Goal: Task Accomplishment & Management: Manage account settings

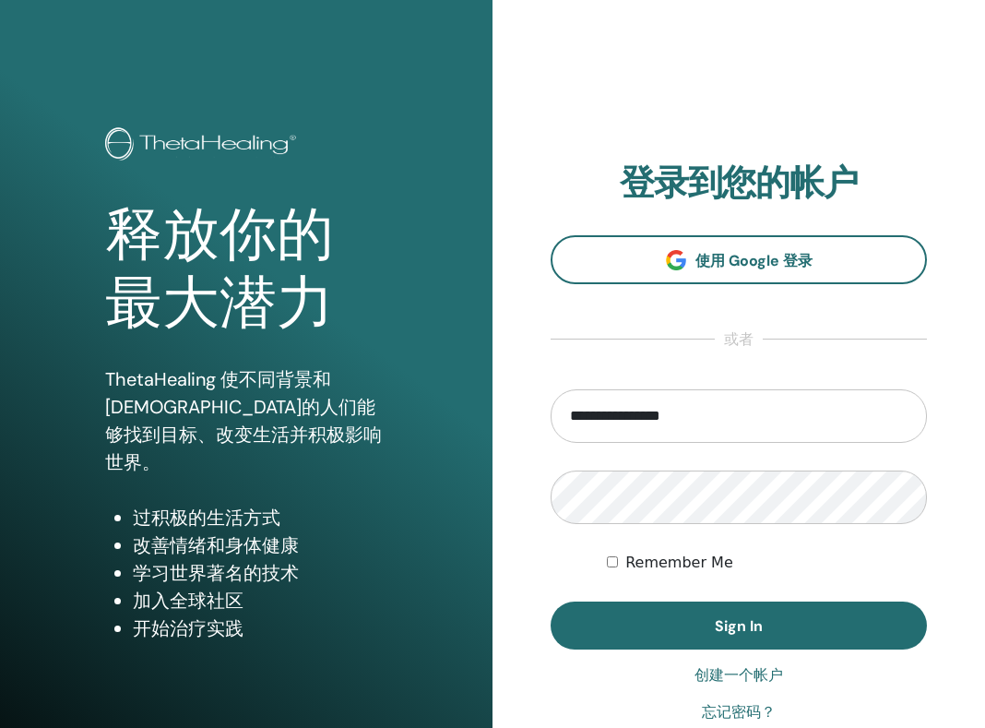
type input "**********"
click at [739, 626] on button "Sign In" at bounding box center [739, 626] width 376 height 48
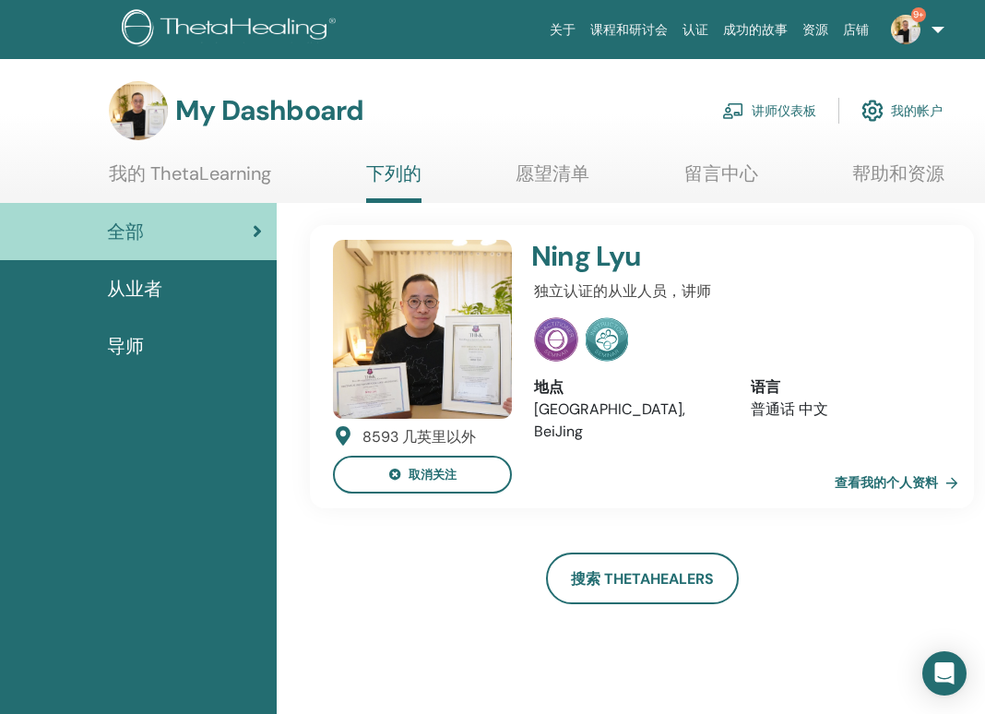
click at [781, 109] on link "讲师仪表板" at bounding box center [769, 110] width 94 height 41
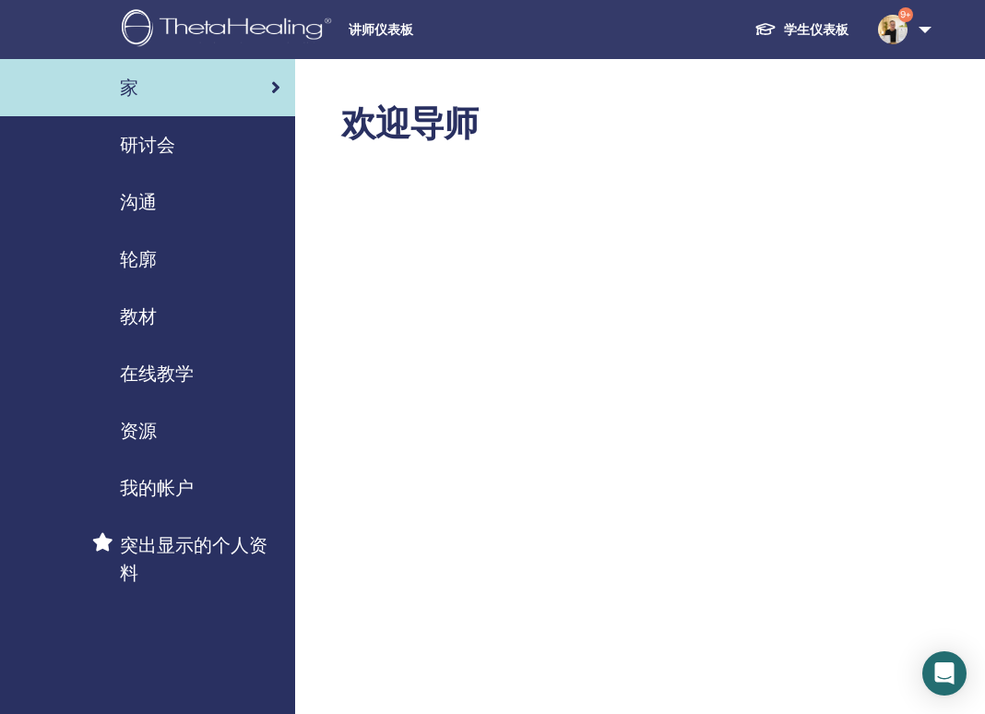
click at [178, 157] on div "研讨会" at bounding box center [148, 145] width 266 height 28
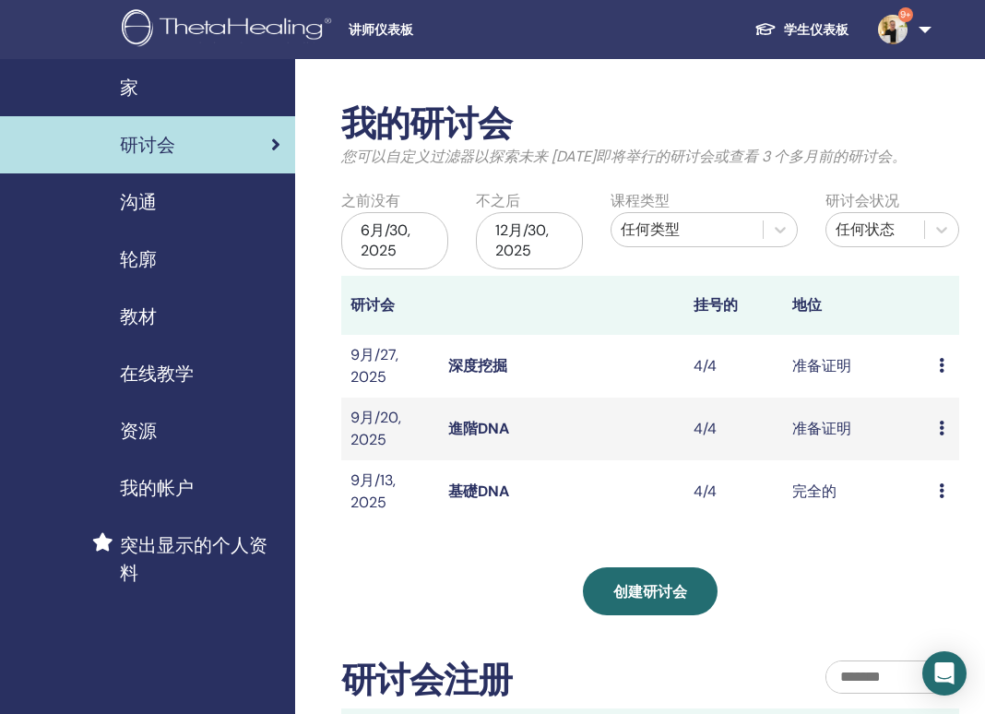
click at [943, 426] on icon at bounding box center [942, 428] width 6 height 15
click at [497, 432] on link "進階DNA" at bounding box center [478, 428] width 61 height 19
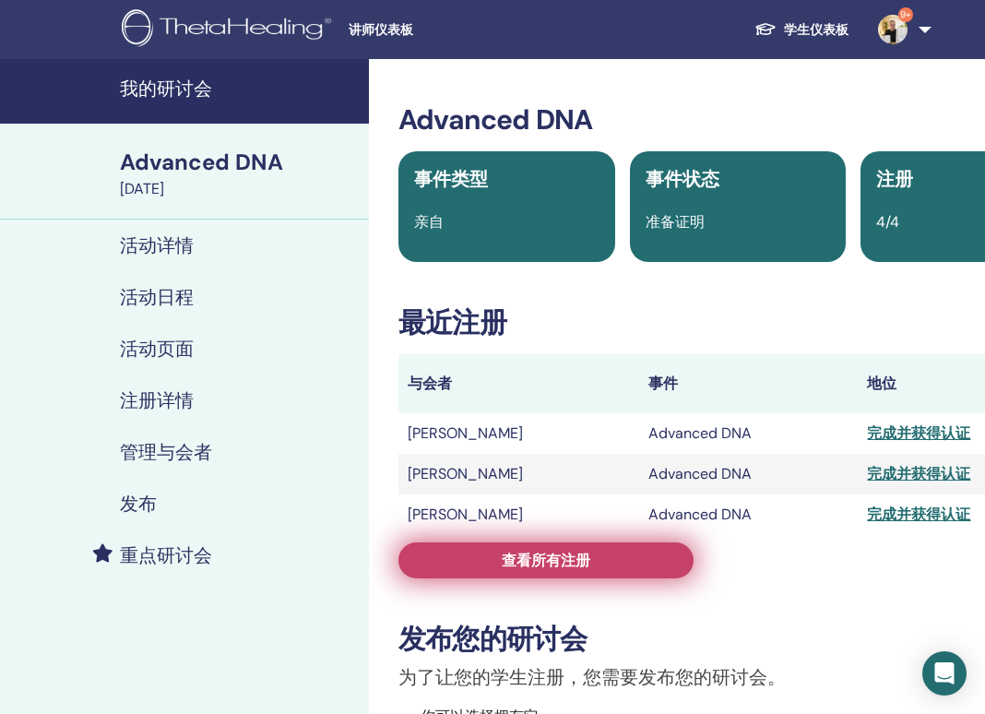
click at [524, 566] on span "查看所有注册" at bounding box center [546, 560] width 89 height 19
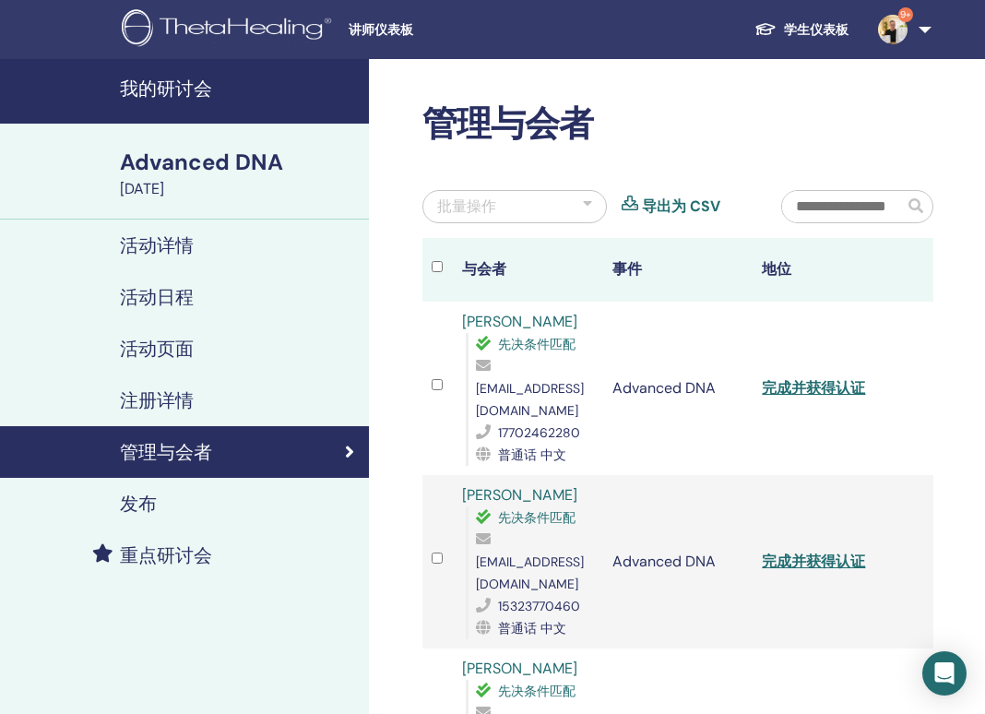
click at [189, 453] on h4 "管理与会者" at bounding box center [166, 452] width 92 height 22
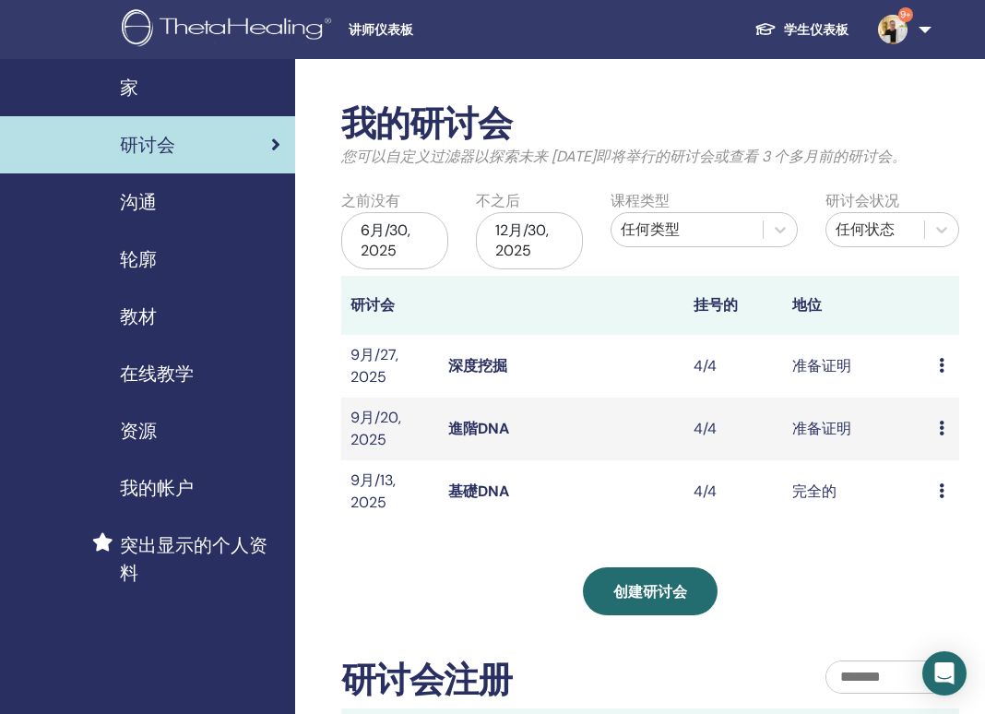
click at [474, 363] on link "深度挖掘" at bounding box center [477, 365] width 59 height 19
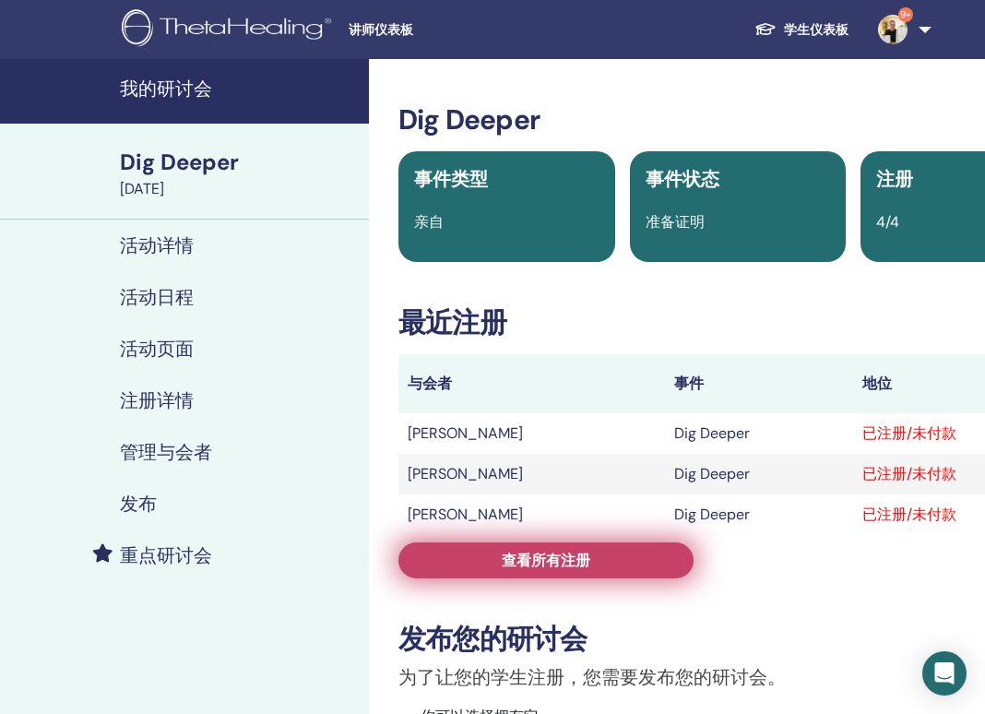
click at [546, 560] on span "查看所有注册" at bounding box center [546, 560] width 89 height 19
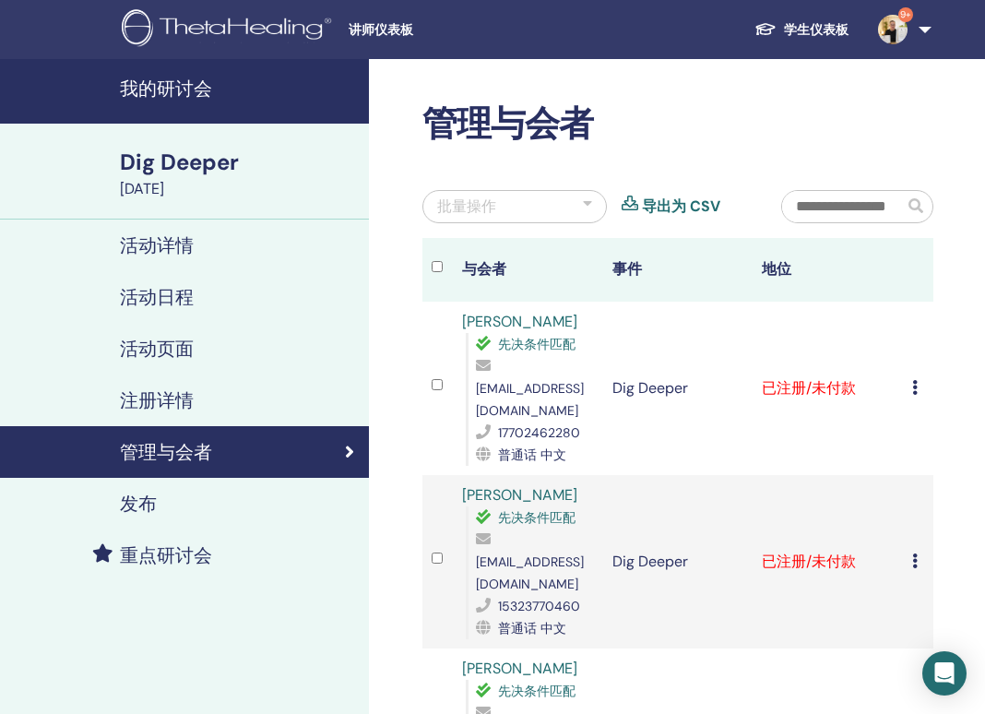
click at [916, 381] on icon at bounding box center [915, 387] width 6 height 15
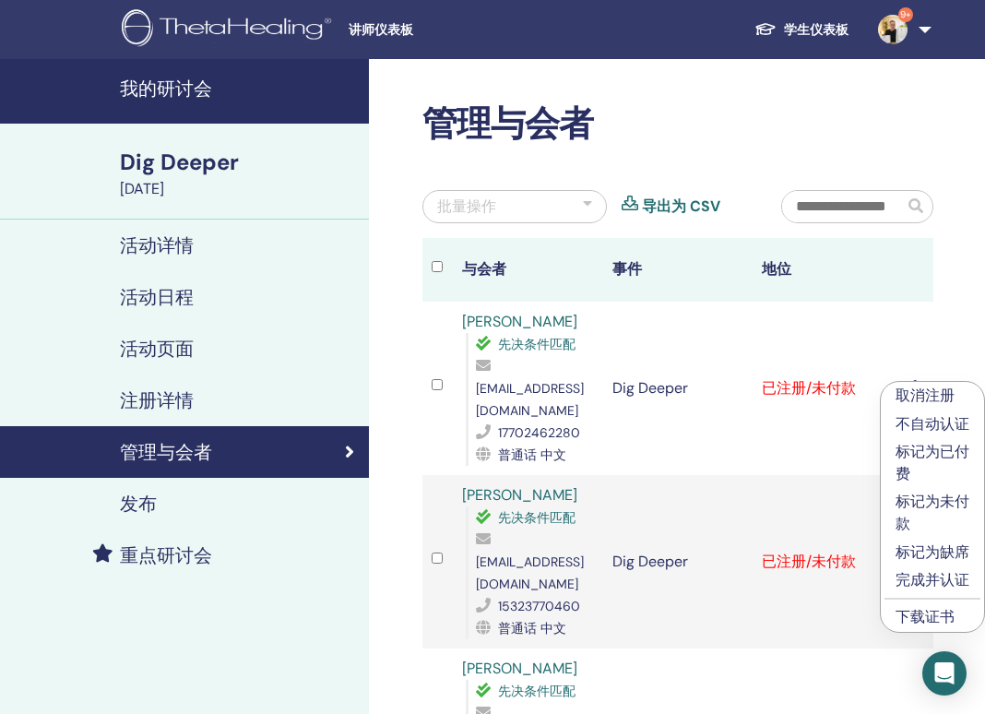
click at [945, 580] on p "完成并认证" at bounding box center [933, 580] width 74 height 22
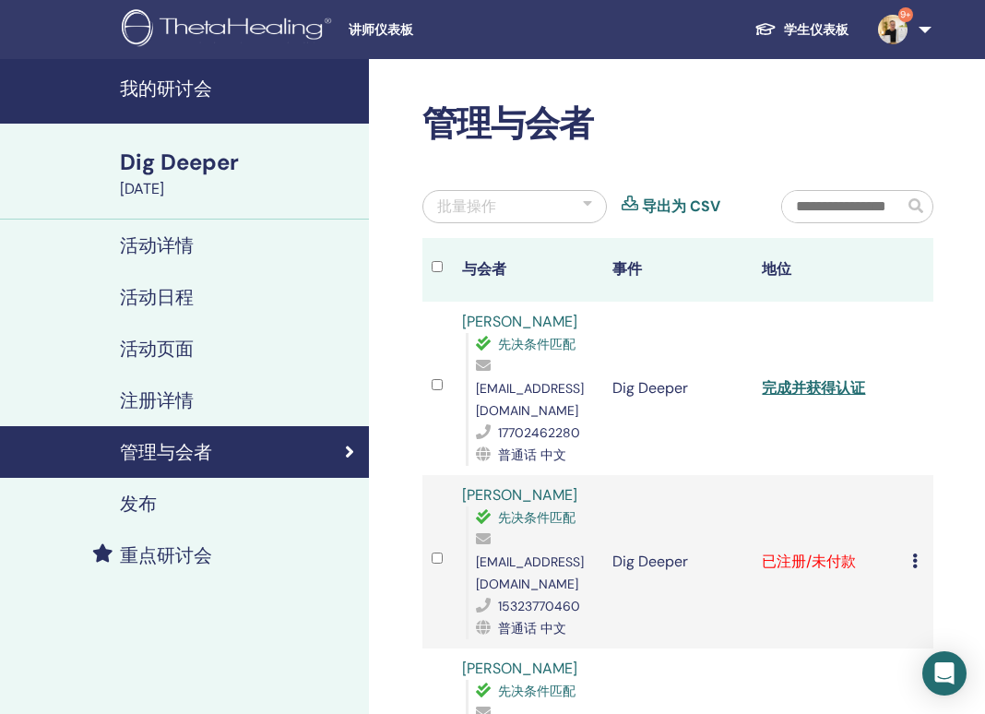
click at [914, 554] on icon at bounding box center [915, 561] width 6 height 15
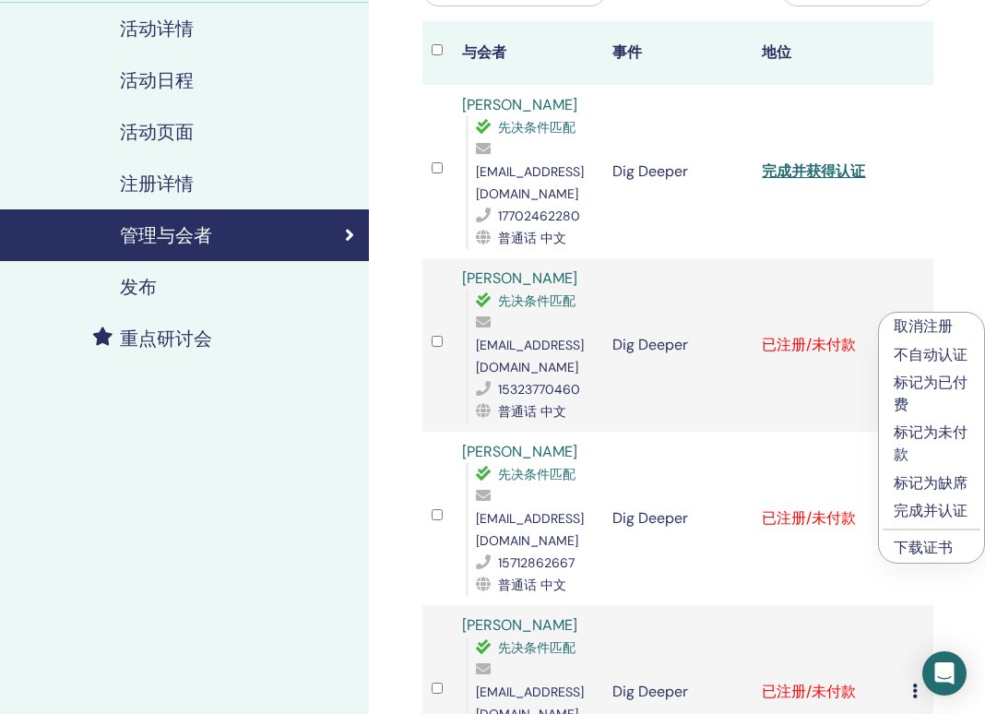
scroll to position [307, 0]
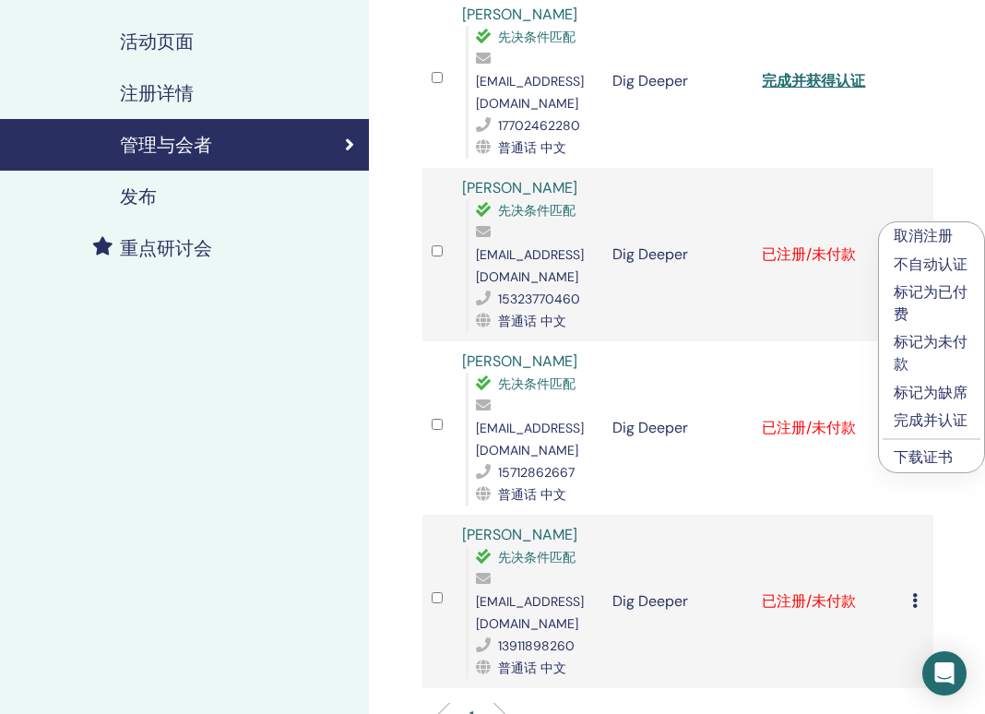
click at [935, 423] on p "完成并认证" at bounding box center [932, 421] width 76 height 22
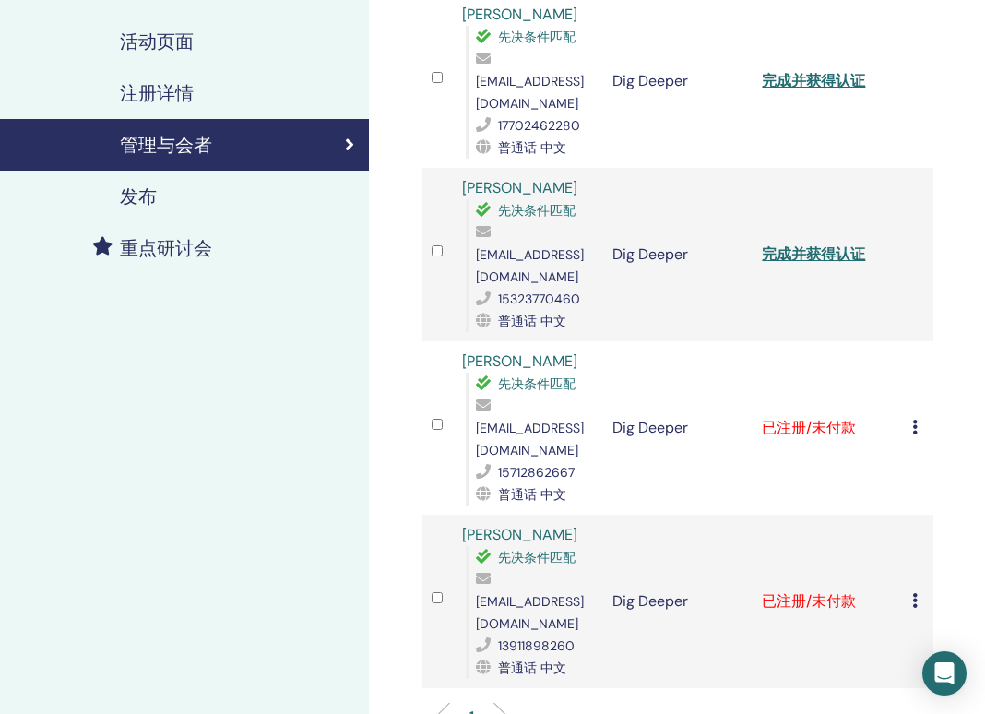
scroll to position [308, 0]
click at [913, 419] on icon at bounding box center [915, 426] width 6 height 15
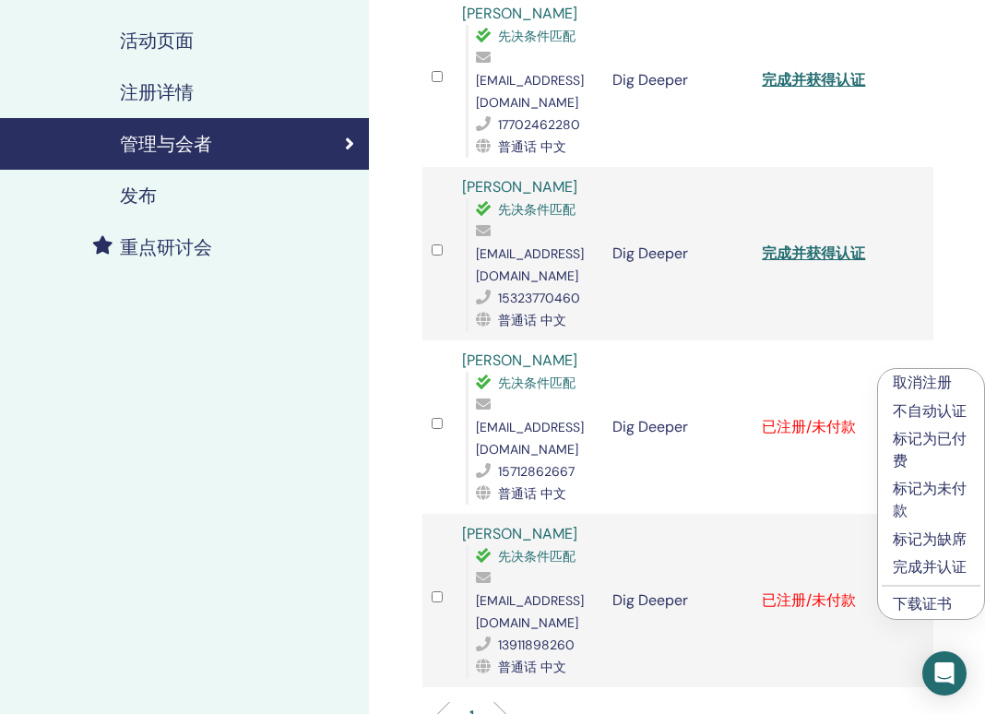
click at [942, 566] on p "完成并认证" at bounding box center [931, 567] width 77 height 22
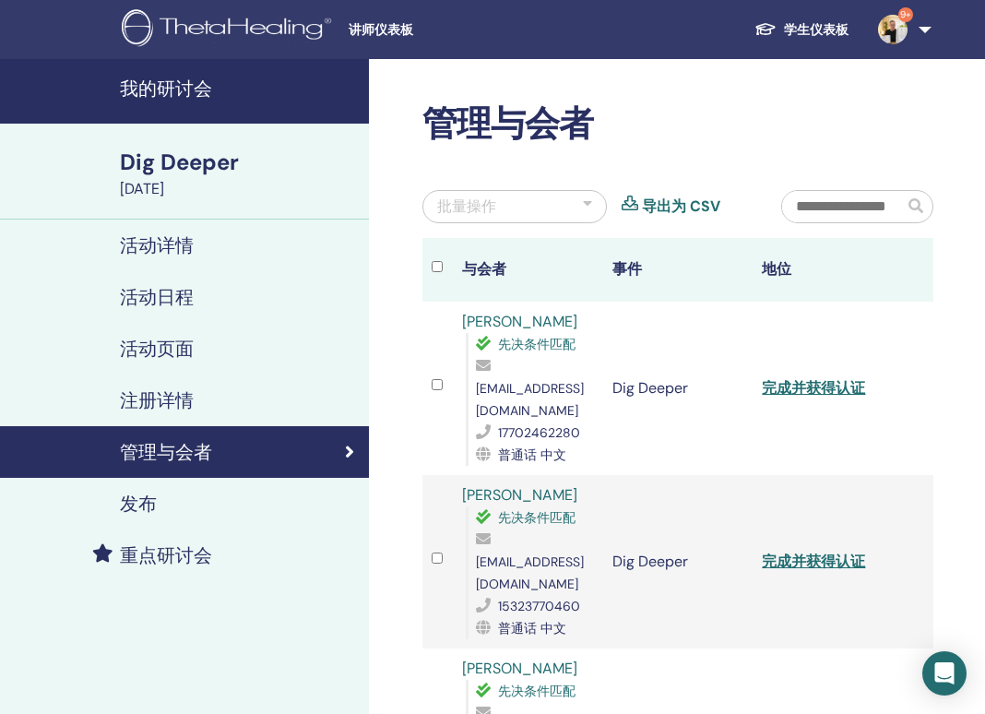
scroll to position [362, 0]
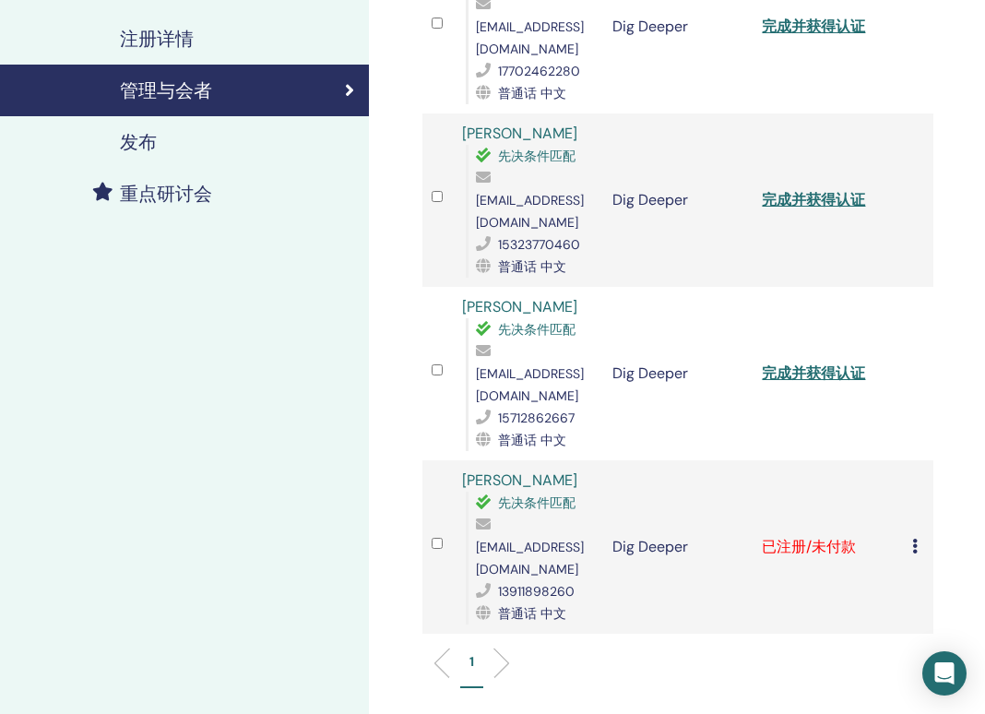
click at [915, 539] on icon at bounding box center [915, 546] width 6 height 15
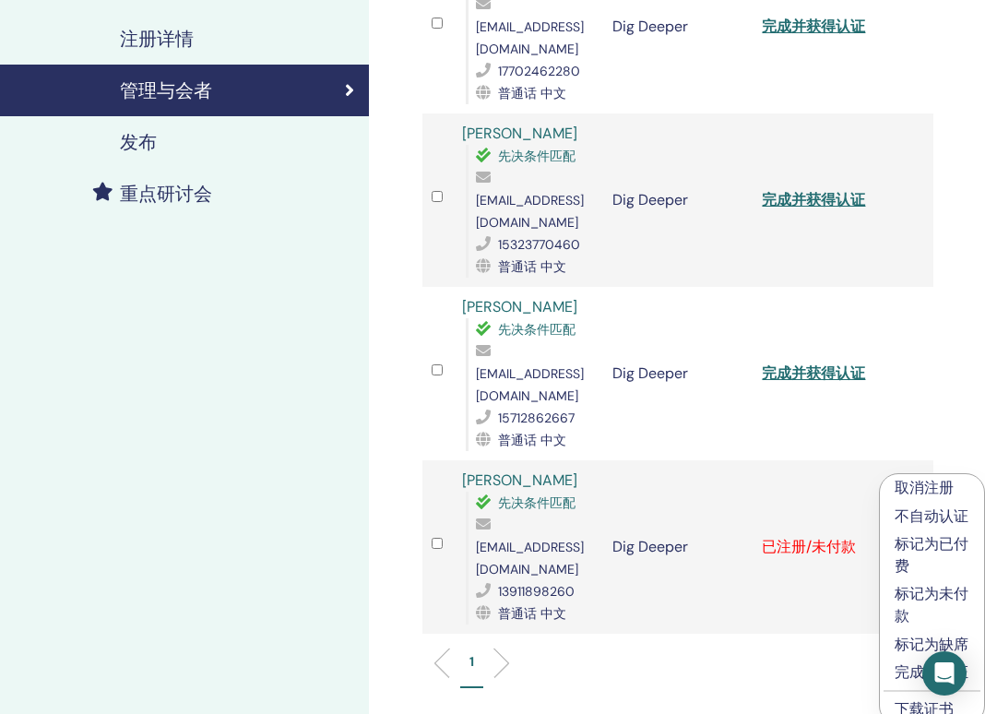
click at [900, 668] on p "完成并认证" at bounding box center [932, 672] width 75 height 22
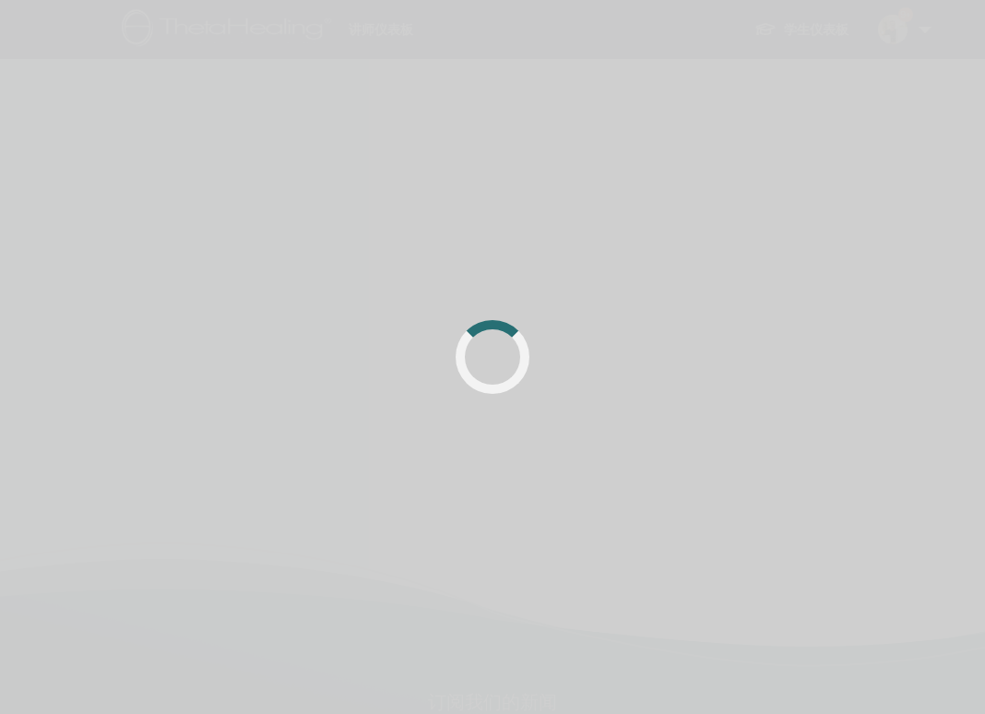
scroll to position [362, 0]
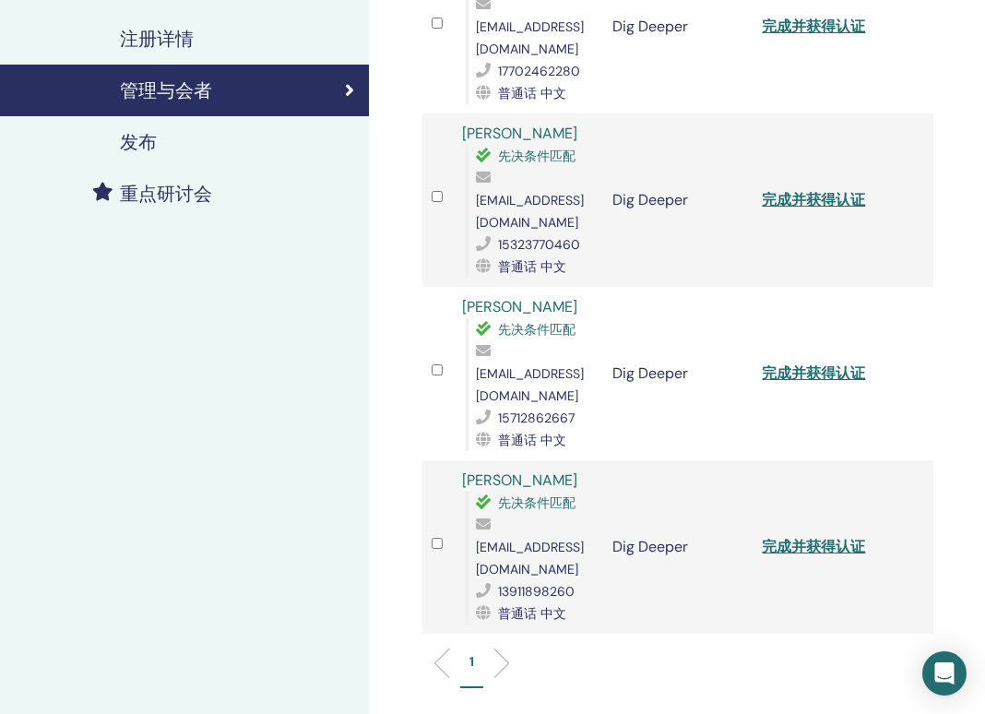
click at [839, 537] on link "完成并获得认证" at bounding box center [813, 546] width 103 height 19
click at [806, 363] on link "完成并获得认证" at bounding box center [813, 372] width 103 height 19
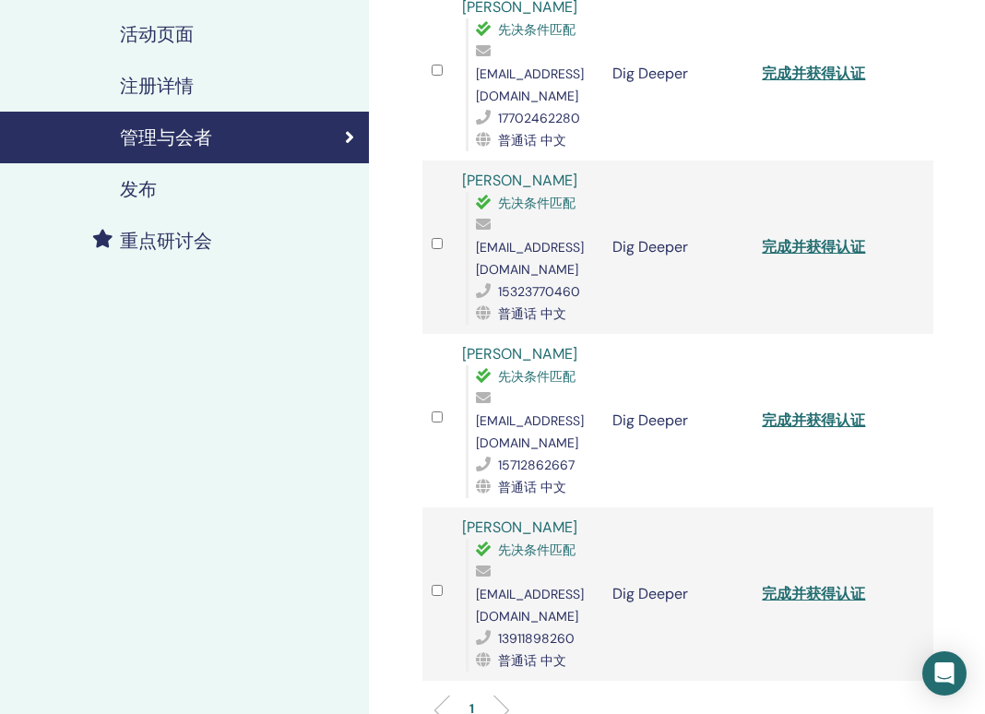
scroll to position [292, 0]
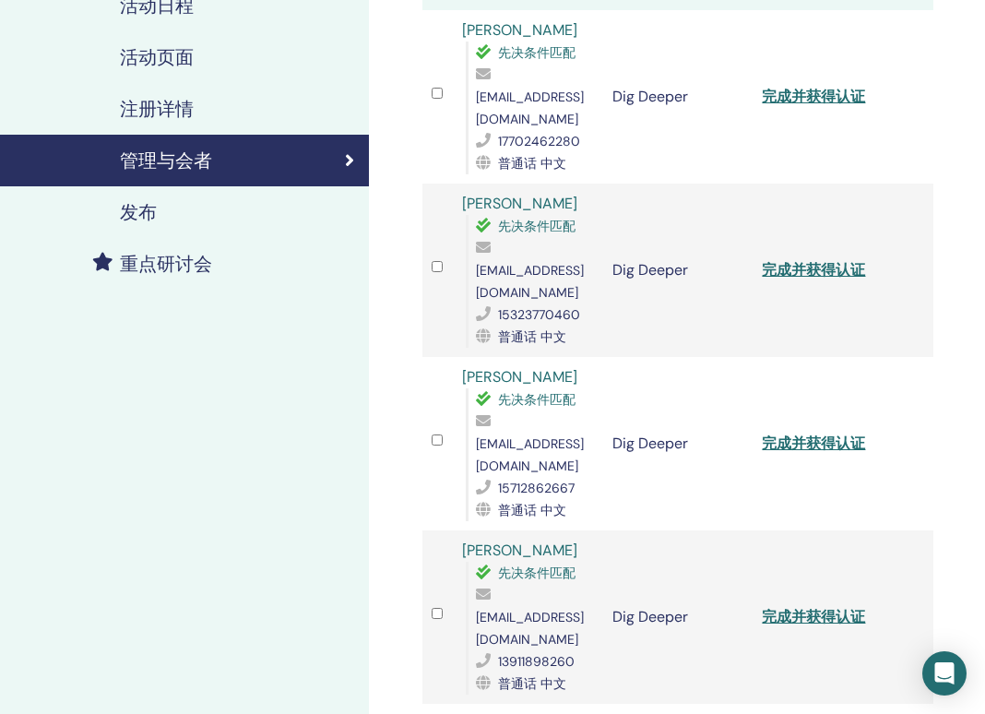
click at [819, 260] on link "完成并获得认证" at bounding box center [813, 269] width 103 height 19
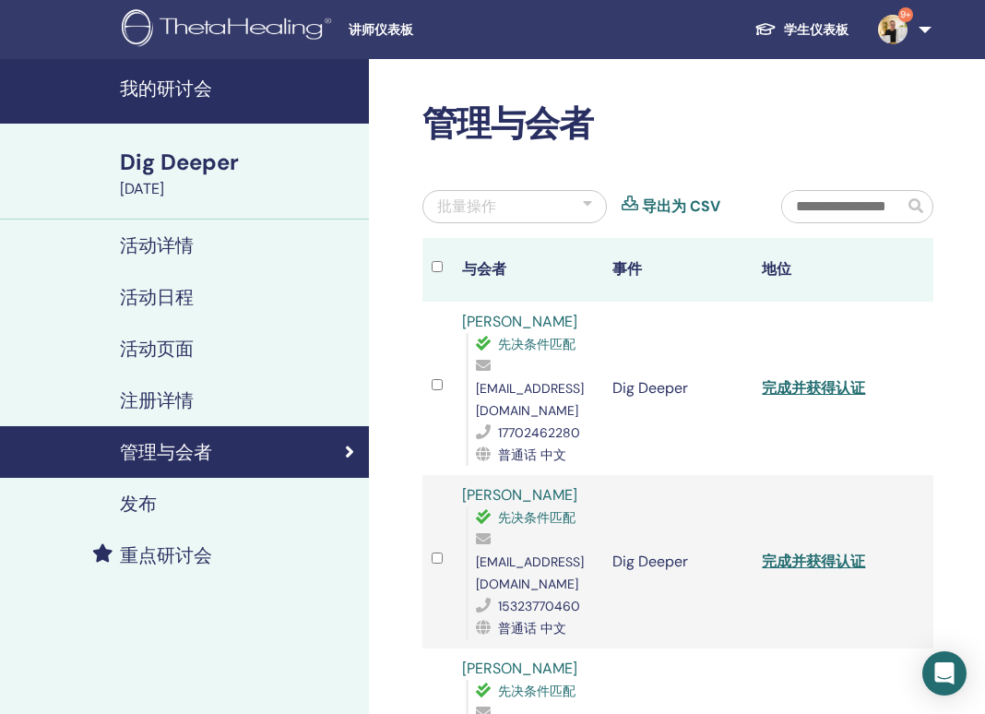
click at [828, 379] on link "完成并获得认证" at bounding box center [813, 387] width 103 height 19
